Goal: Find specific page/section

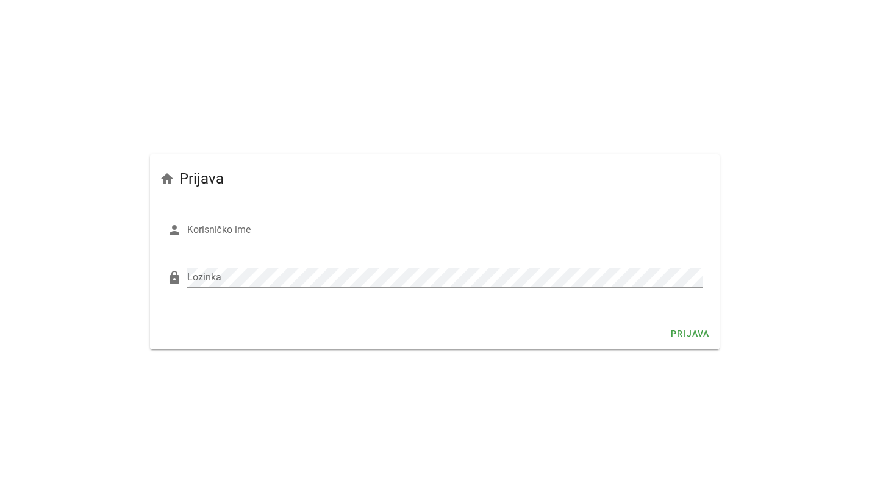
click at [213, 228] on div "Korisničko ime" at bounding box center [444, 230] width 515 height 20
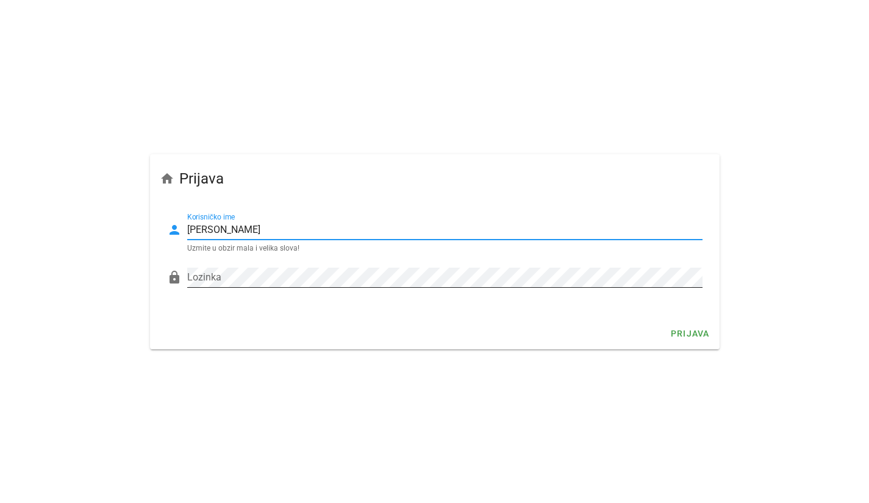
type input "[PERSON_NAME]"
click at [194, 274] on div "Lozinka" at bounding box center [444, 278] width 515 height 20
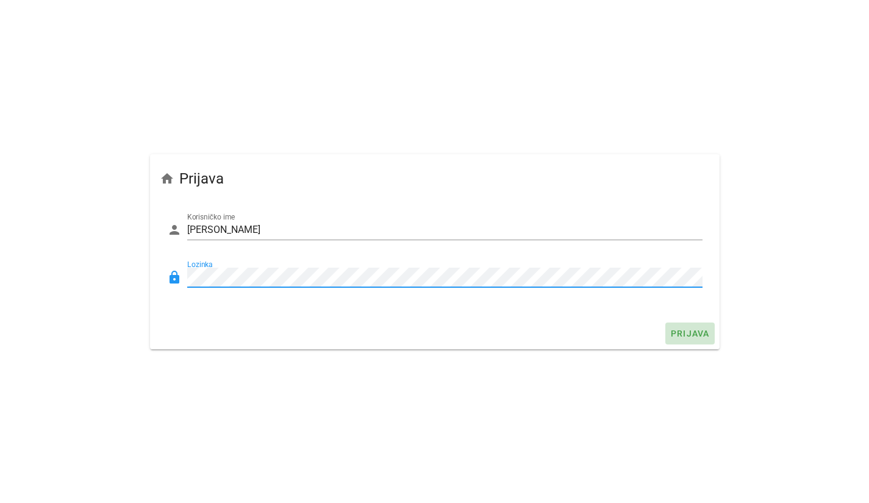
click at [699, 332] on span "Prijava" at bounding box center [690, 334] width 40 height 10
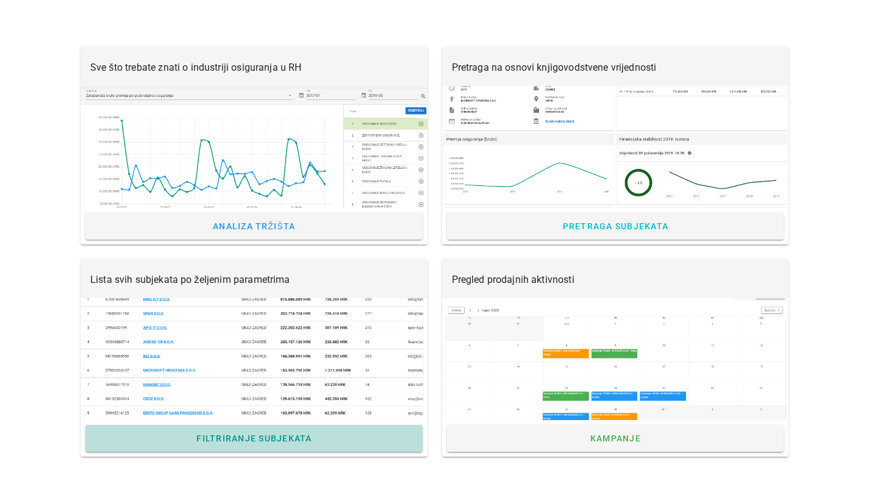
click at [238, 438] on span "Filtriranje subjekata" at bounding box center [254, 438] width 116 height 10
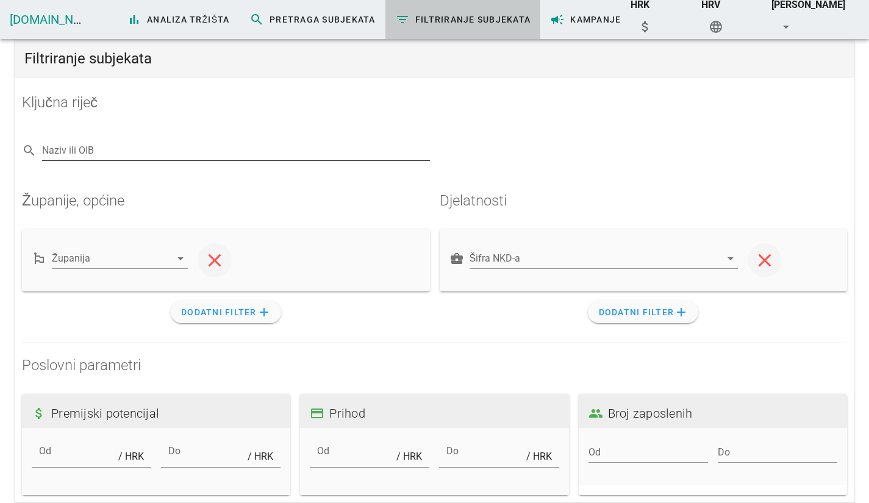
click at [47, 147] on div "Naziv ili OIB" at bounding box center [236, 151] width 388 height 20
type input "uncoditional d.o.o."
click at [182, 261] on icon "arrow_drop_down" at bounding box center [180, 258] width 15 height 15
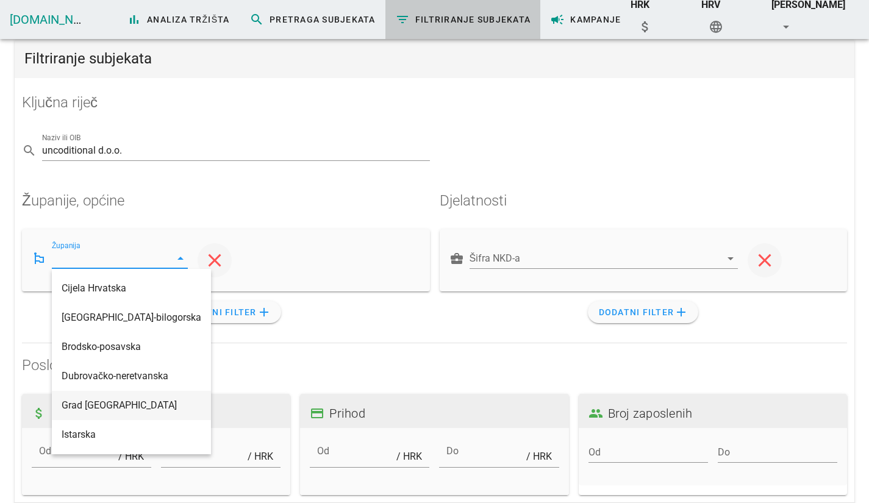
click at [117, 406] on div "Grad [GEOGRAPHIC_DATA]" at bounding box center [132, 405] width 140 height 12
type input "Grad [GEOGRAPHIC_DATA]"
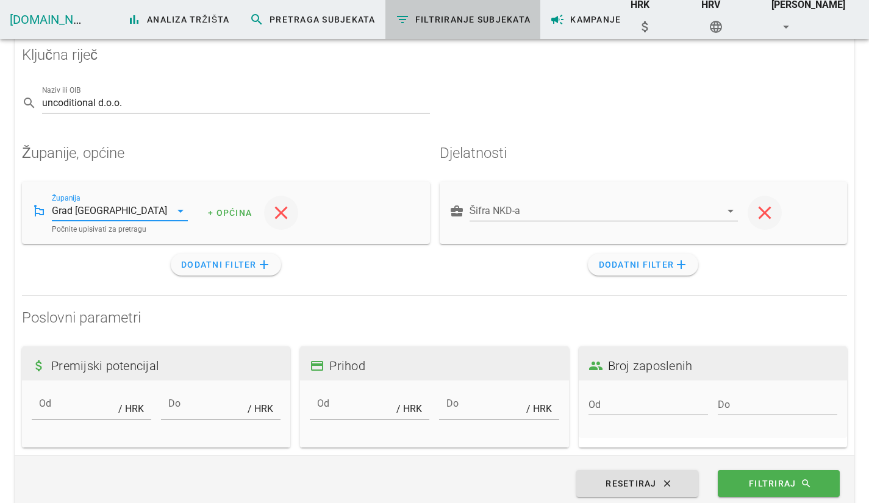
scroll to position [66, 0]
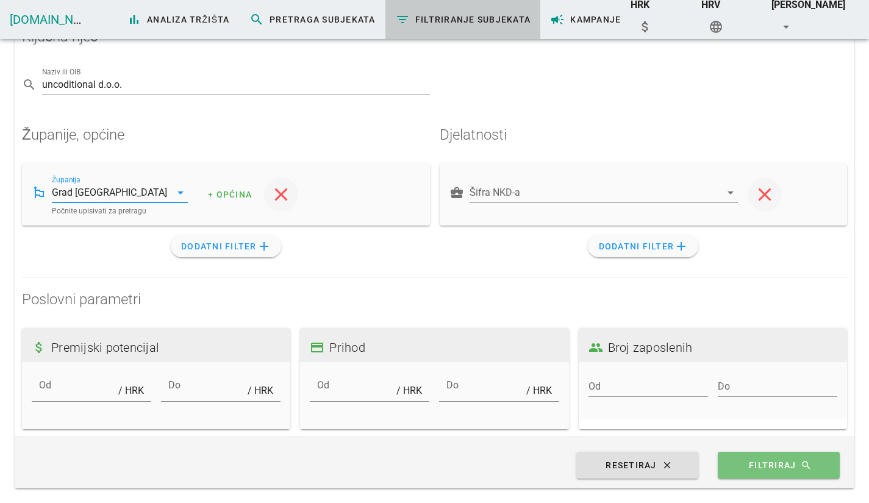
click at [757, 467] on span "Filtriraj search" at bounding box center [779, 465] width 98 height 11
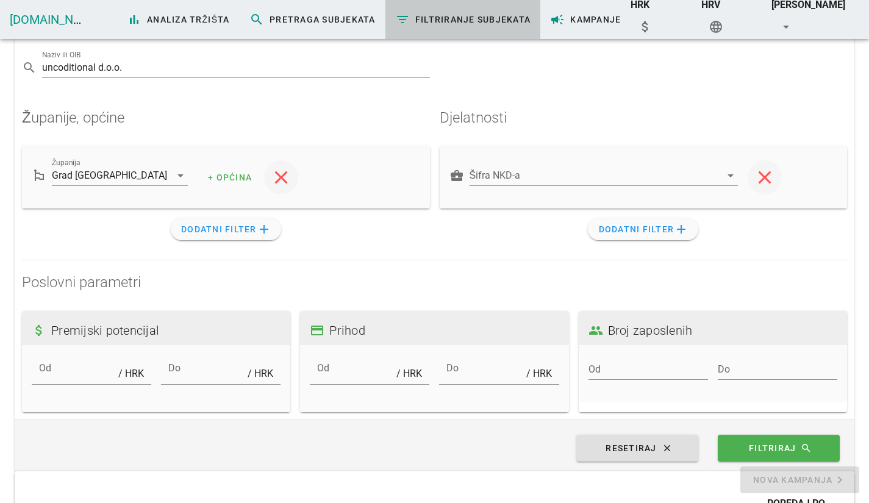
scroll to position [0, 0]
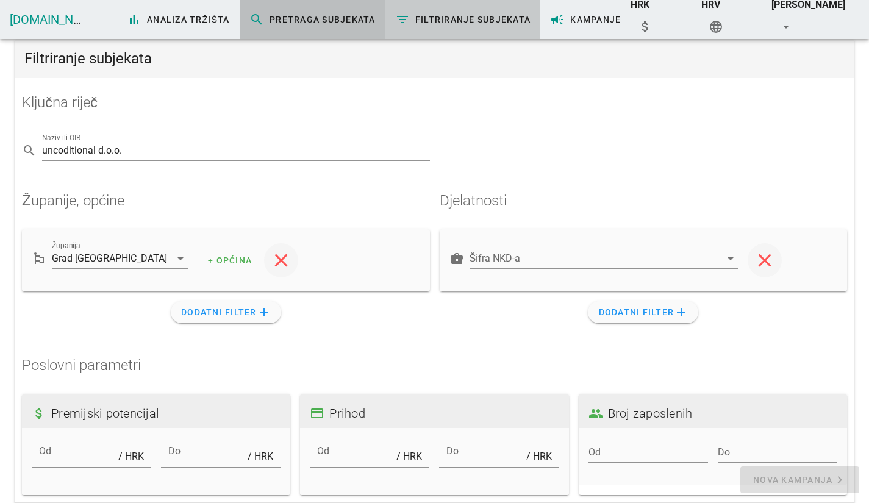
click at [251, 20] on span "search Pretraga subjekata" at bounding box center [312, 19] width 126 height 15
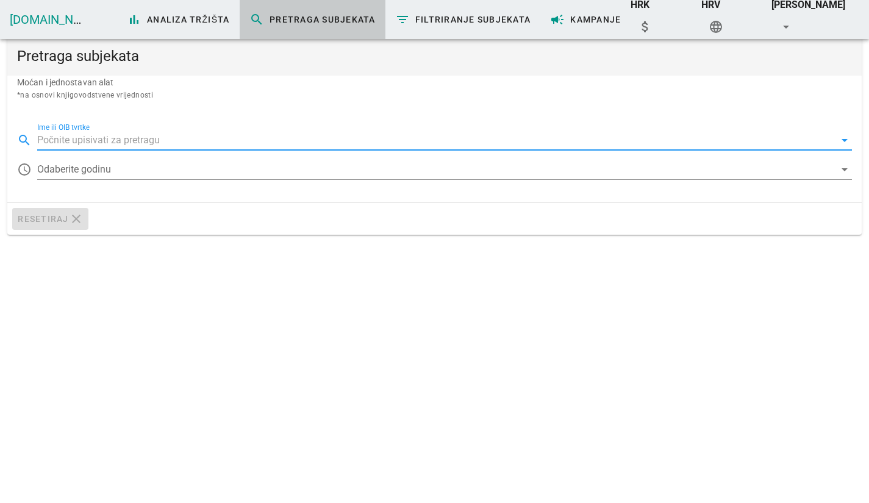
click at [49, 137] on input "Ime ili OIB tvrtke" at bounding box center [435, 140] width 797 height 20
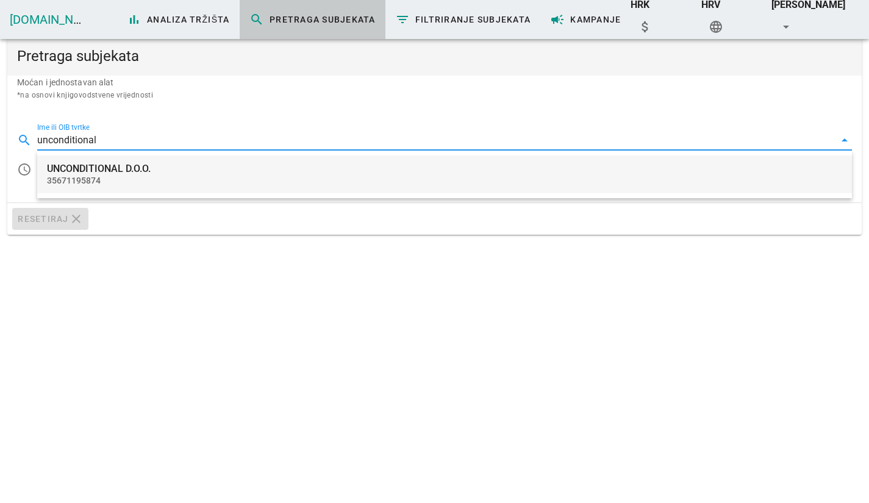
click at [96, 176] on div "35671195874" at bounding box center [444, 181] width 795 height 10
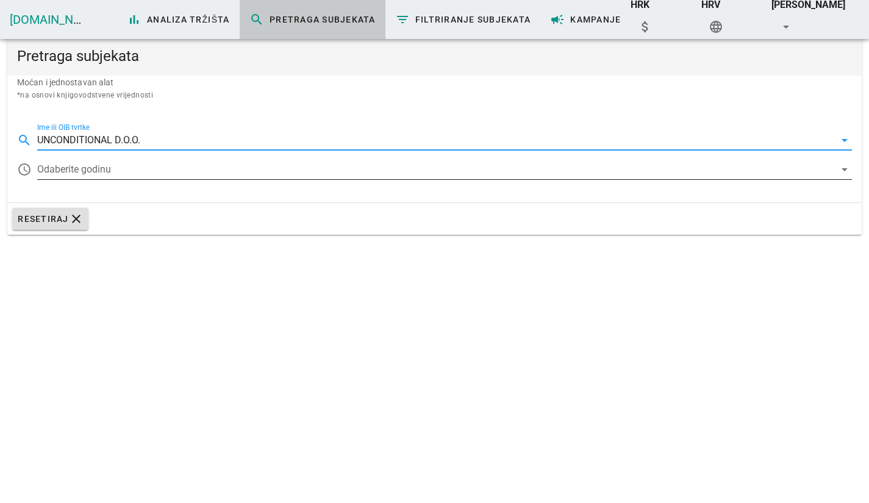
type input "UNCONDITIONAL D.O.O."
click at [845, 167] on icon "arrow_drop_down" at bounding box center [844, 169] width 15 height 15
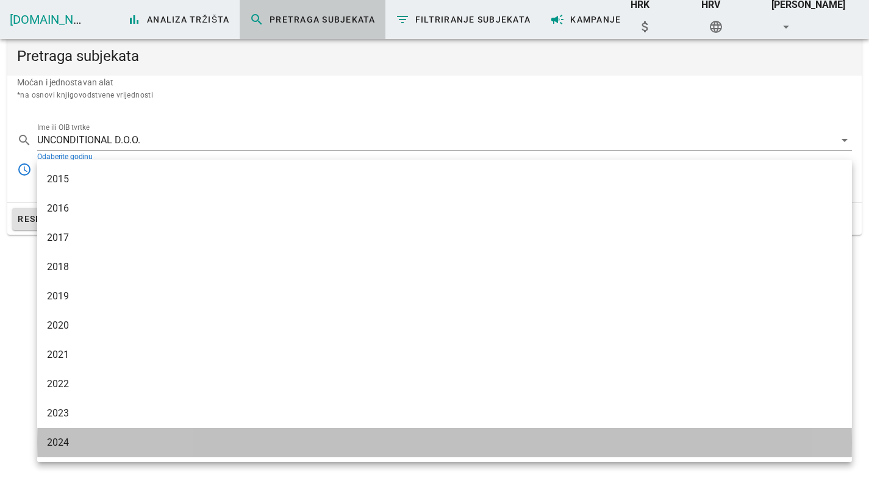
click at [66, 441] on div "2024" at bounding box center [444, 442] width 795 height 12
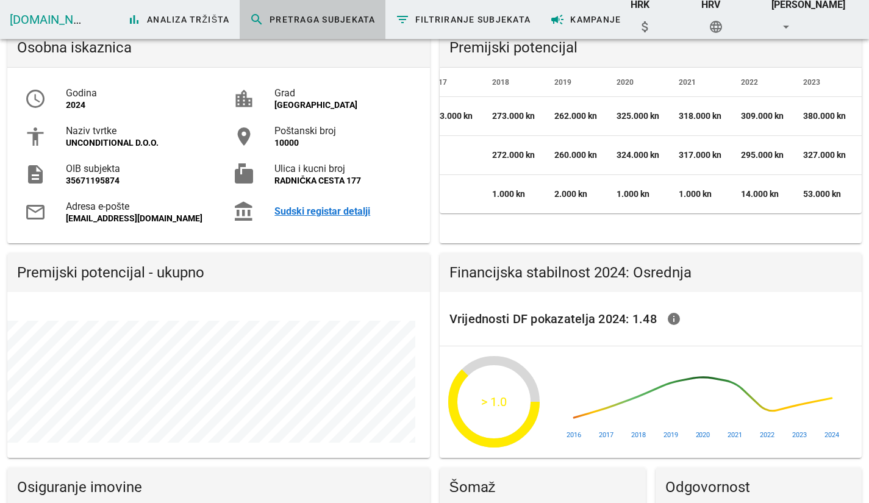
scroll to position [0, 200]
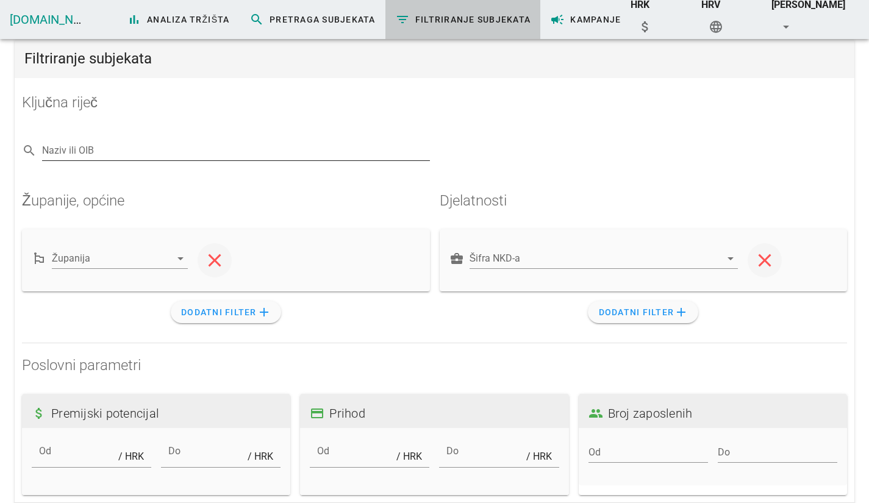
click at [104, 151] on input "Naziv ili OIB" at bounding box center [236, 151] width 388 height 20
